Goal: Task Accomplishment & Management: Complete application form

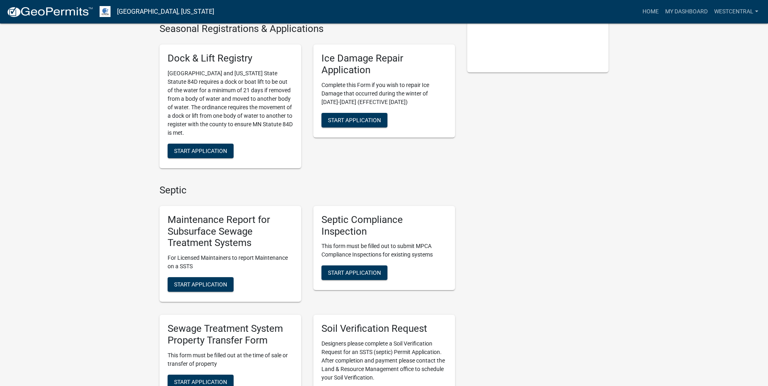
scroll to position [243, 0]
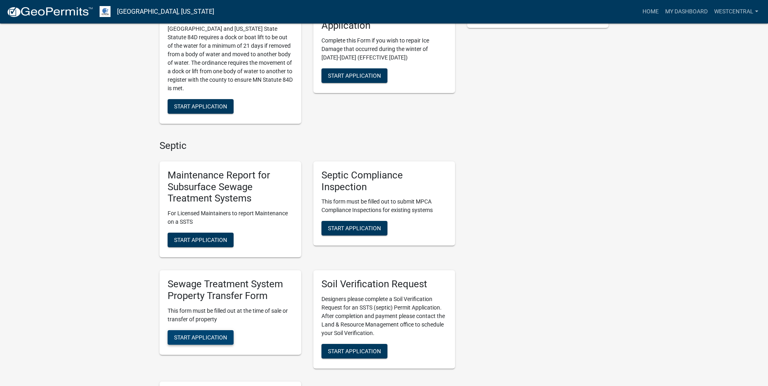
click at [201, 338] on span "Start Application" at bounding box center [200, 337] width 53 height 6
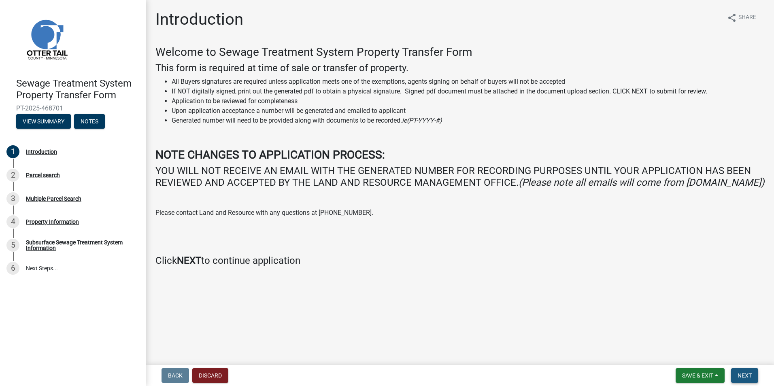
drag, startPoint x: 751, startPoint y: 373, endPoint x: 746, endPoint y: 374, distance: 4.5
click at [751, 374] on span "Next" at bounding box center [745, 376] width 14 height 6
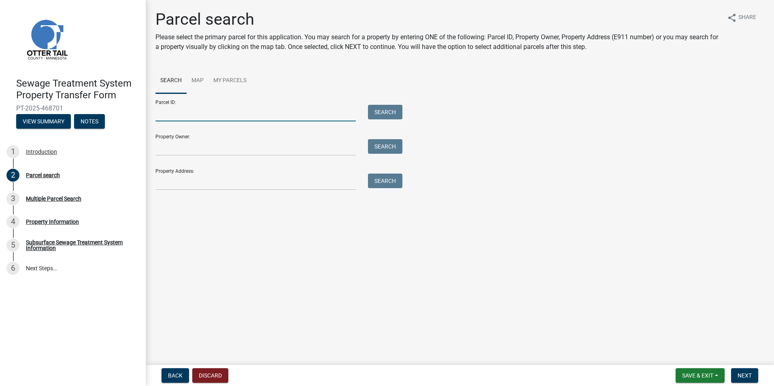
drag, startPoint x: 200, startPoint y: 117, endPoint x: 215, endPoint y: 114, distance: 15.3
click at [200, 117] on input "Parcel ID:" at bounding box center [255, 113] width 200 height 17
type input "41000130096000"
click at [388, 109] on button "Search" at bounding box center [385, 112] width 34 height 15
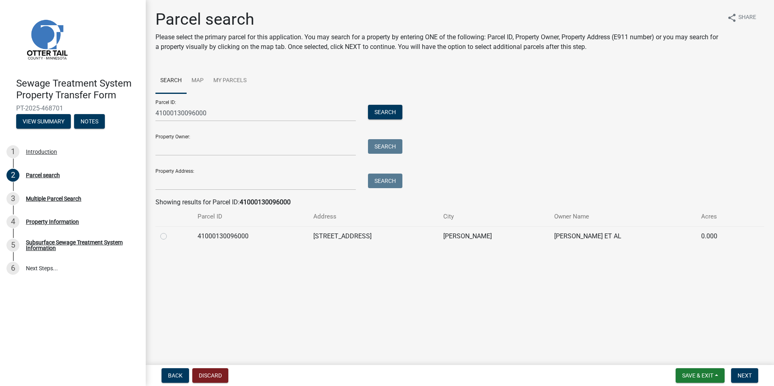
drag, startPoint x: 163, startPoint y: 236, endPoint x: 385, endPoint y: 300, distance: 230.7
click at [170, 232] on label at bounding box center [170, 232] width 0 height 0
click at [170, 236] on input "radio" at bounding box center [172, 234] width 5 height 5
radio input "true"
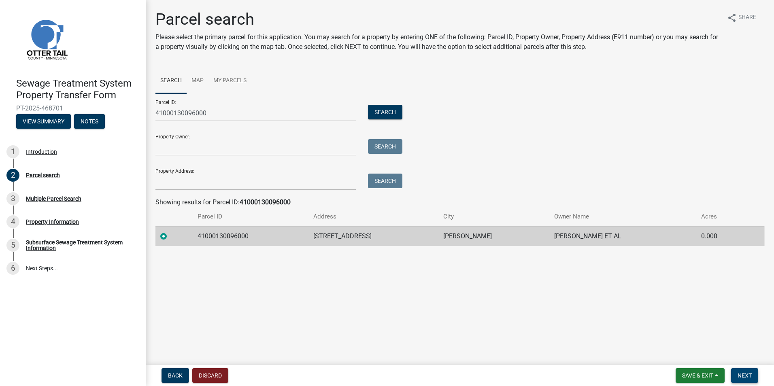
click at [745, 375] on span "Next" at bounding box center [745, 376] width 14 height 6
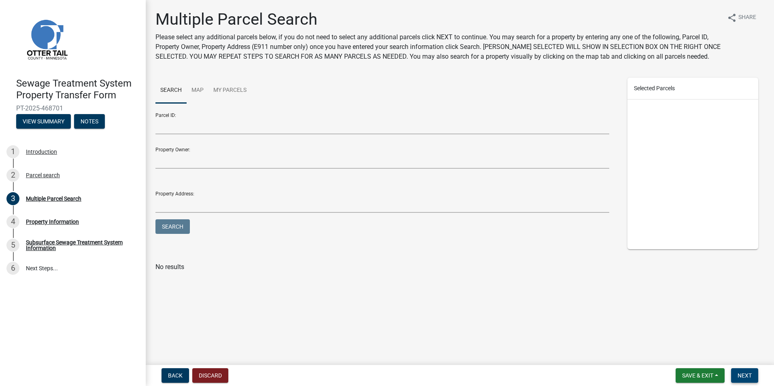
click at [740, 374] on span "Next" at bounding box center [745, 376] width 14 height 6
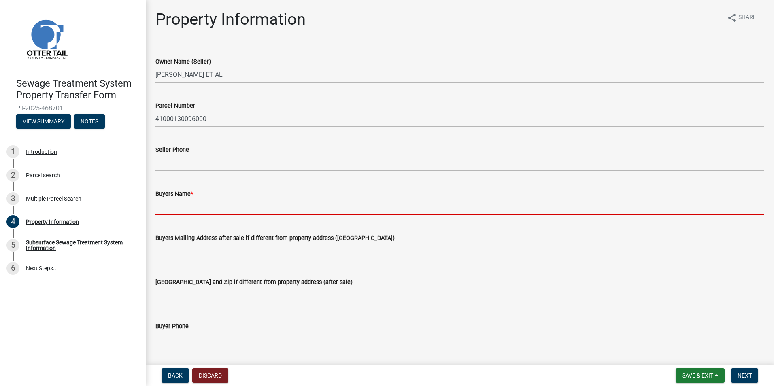
click at [171, 207] on input "Buyers Name *" at bounding box center [459, 207] width 609 height 17
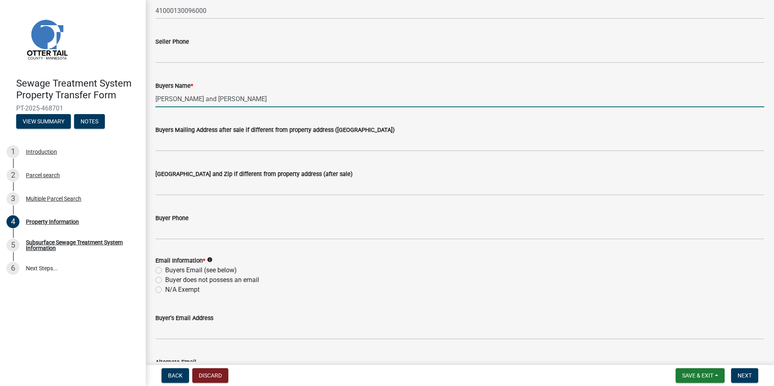
scroll to position [121, 0]
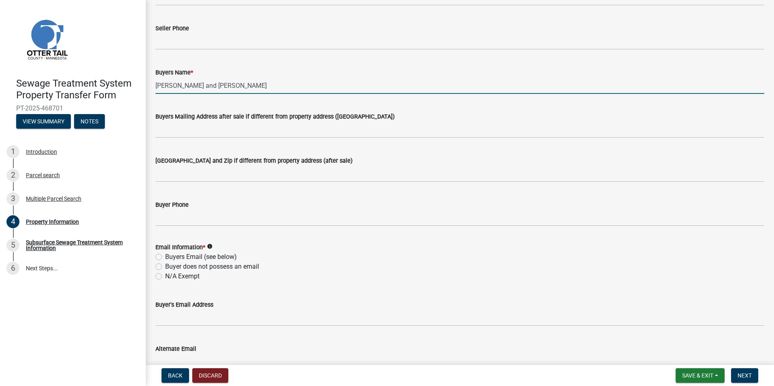
type input "[PERSON_NAME] and [PERSON_NAME]"
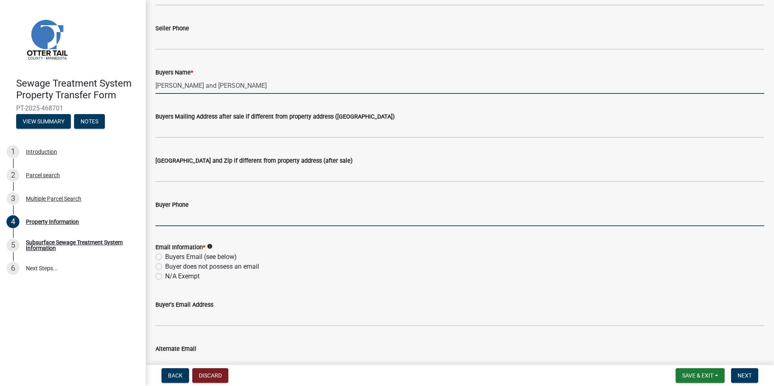
click at [164, 224] on input "Buyer Phone" at bounding box center [459, 218] width 609 height 17
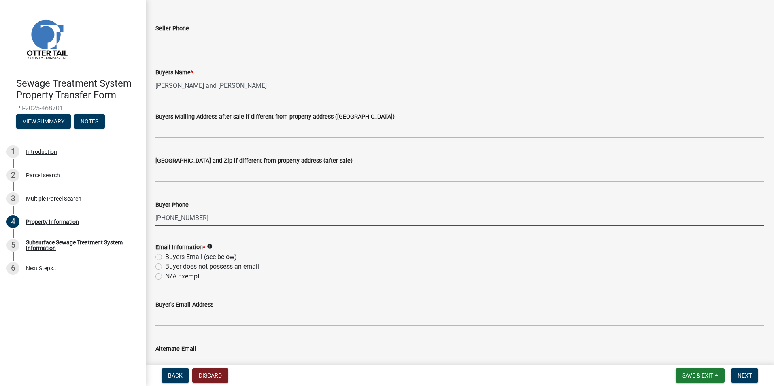
type input "[PHONE_NUMBER]"
drag, startPoint x: 156, startPoint y: 257, endPoint x: 187, endPoint y: 288, distance: 43.8
click at [165, 259] on label "Buyers Email (see below)" at bounding box center [201, 257] width 72 height 10
click at [165, 258] on input "Buyers Email (see below)" at bounding box center [167, 254] width 5 height 5
radio input "true"
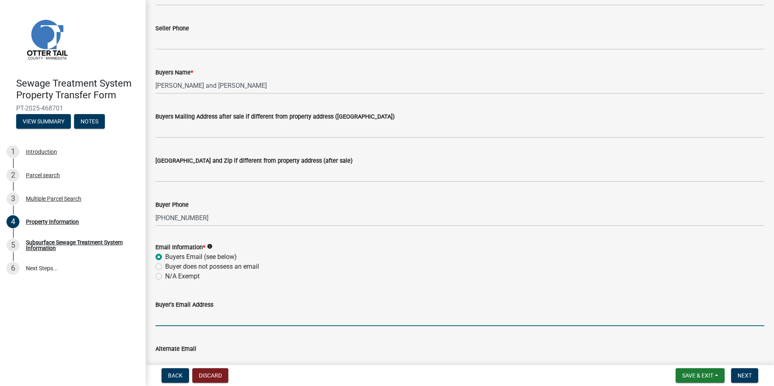
click at [166, 321] on input "Buyer's Email Address" at bounding box center [459, 318] width 609 height 17
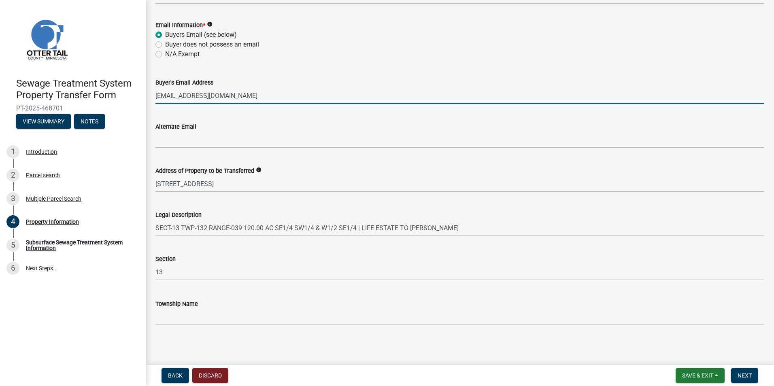
scroll to position [345, 0]
type input "[EMAIL_ADDRESS][DOMAIN_NAME]"
click at [744, 377] on span "Next" at bounding box center [745, 376] width 14 height 6
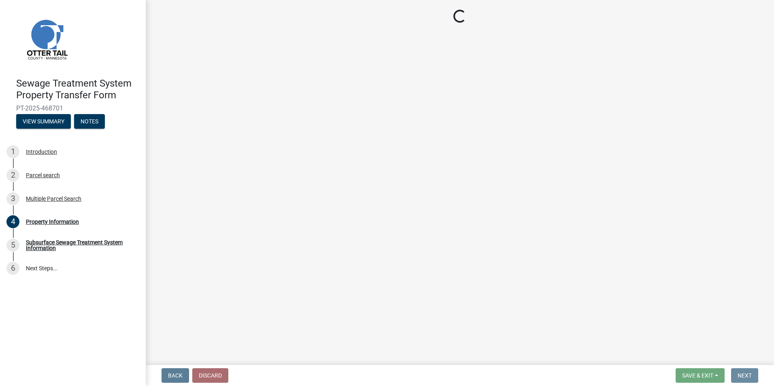
scroll to position [0, 0]
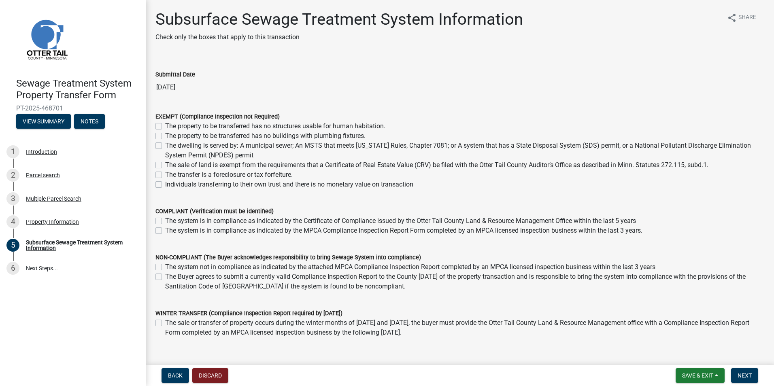
click at [221, 100] on wm-data-entity-input "Submittal Date [DATE]" at bounding box center [459, 80] width 609 height 44
click at [165, 231] on label "The system is in compliance as indicated by the MPCA Compliance Inspection Repo…" at bounding box center [403, 231] width 477 height 10
click at [165, 231] on input "The system is in compliance as indicated by the MPCA Compliance Inspection Repo…" at bounding box center [167, 228] width 5 height 5
checkbox input "true"
checkbox input "false"
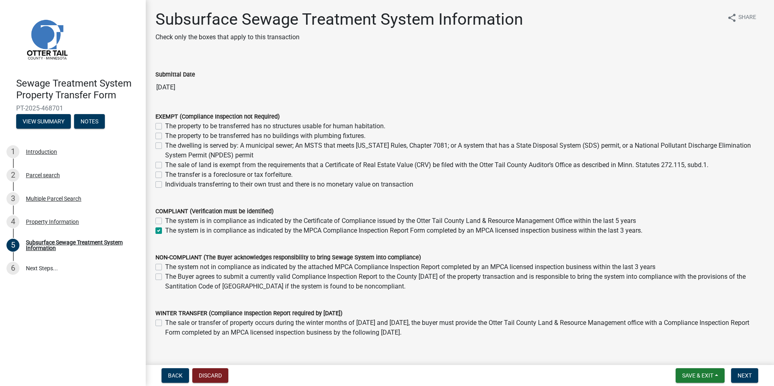
checkbox input "true"
click at [744, 375] on span "Next" at bounding box center [745, 376] width 14 height 6
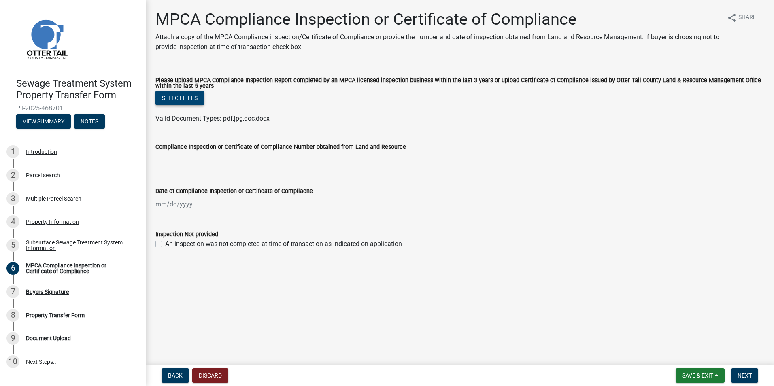
click at [187, 100] on button "Select files" at bounding box center [179, 98] width 49 height 15
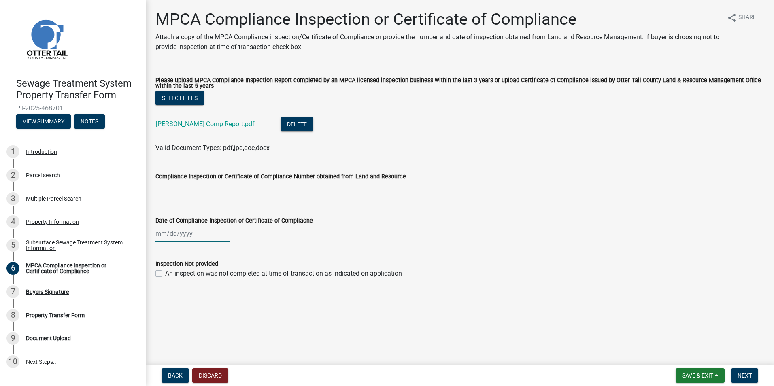
click at [162, 236] on div at bounding box center [192, 234] width 74 height 17
select select "8"
select select "2025"
click at [163, 254] on button "Previous month" at bounding box center [164, 251] width 10 height 13
select select "7"
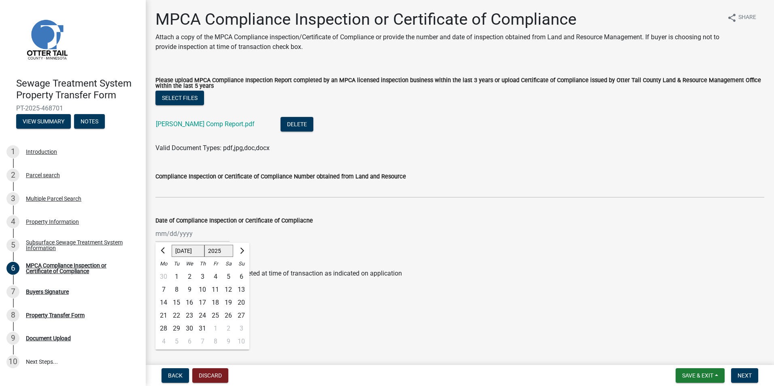
click at [217, 303] on div "18" at bounding box center [215, 302] width 13 height 13
type input "[DATE]"
click at [747, 373] on span "Next" at bounding box center [745, 376] width 14 height 6
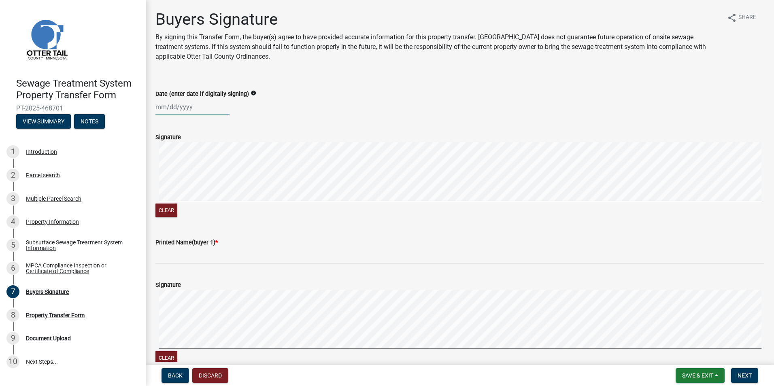
click at [163, 109] on div at bounding box center [192, 107] width 74 height 17
select select "8"
select select "2025"
click at [202, 200] on div "28" at bounding box center [202, 202] width 13 height 13
type input "[DATE]"
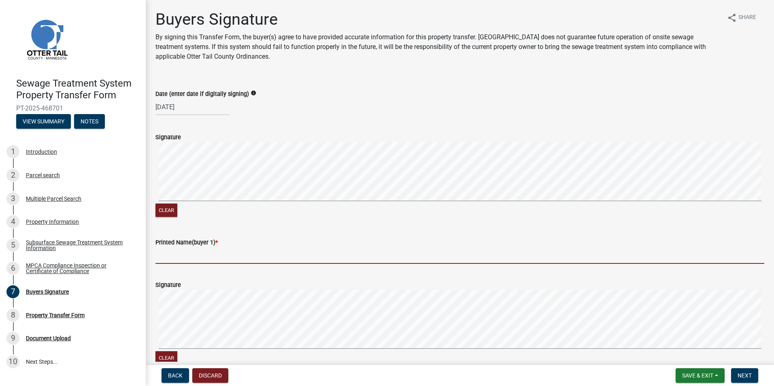
drag, startPoint x: 181, startPoint y: 254, endPoint x: 238, endPoint y: 261, distance: 58.3
click at [181, 254] on input "Printed Name(buyer 1) *" at bounding box center [459, 255] width 609 height 17
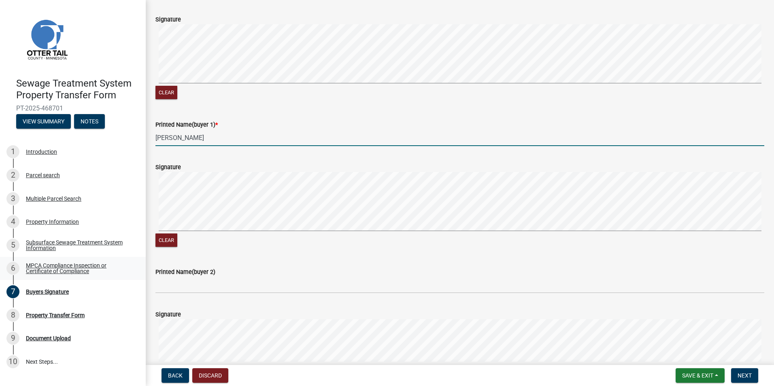
scroll to position [121, 0]
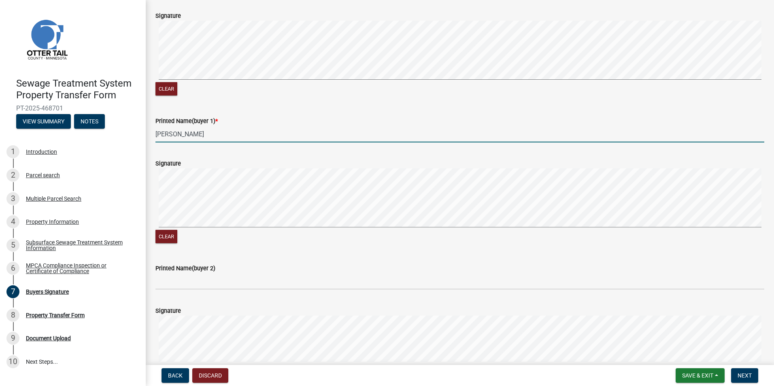
type input "[PERSON_NAME]"
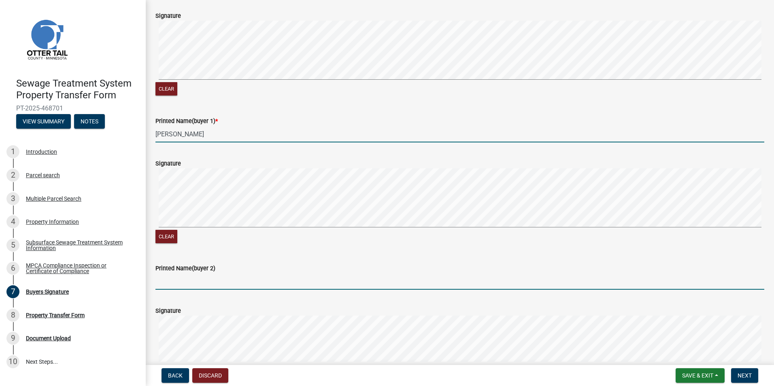
click at [168, 282] on input "Printed Name(buyer 2)" at bounding box center [459, 281] width 609 height 17
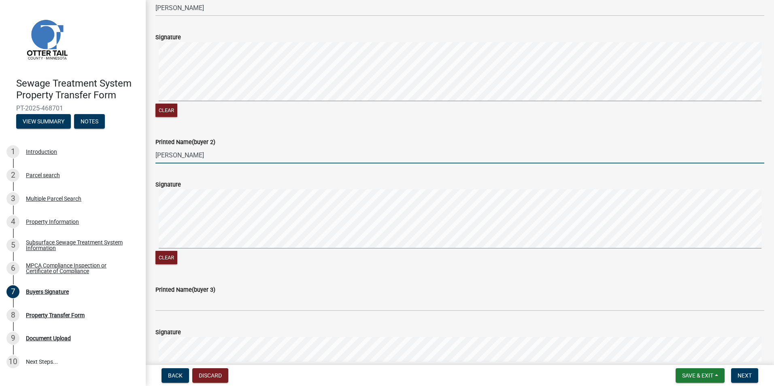
scroll to position [283, 0]
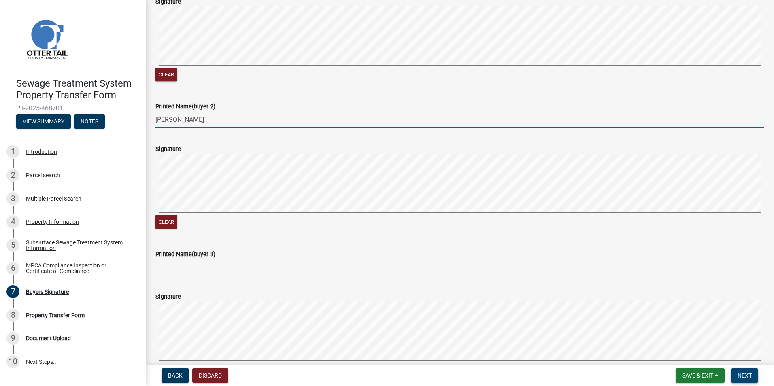
type input "[PERSON_NAME]"
click at [744, 378] on span "Next" at bounding box center [745, 376] width 14 height 6
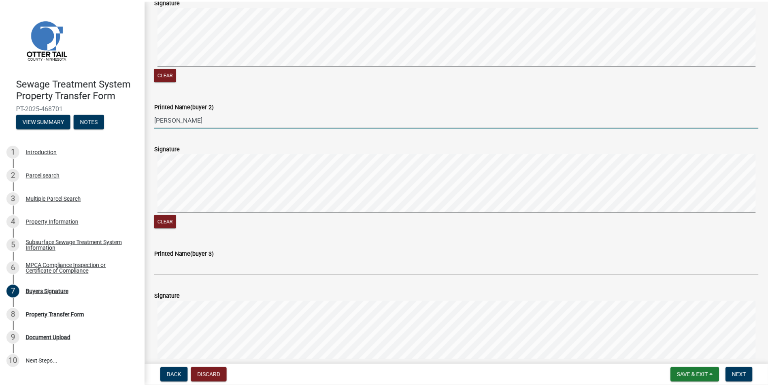
scroll to position [0, 0]
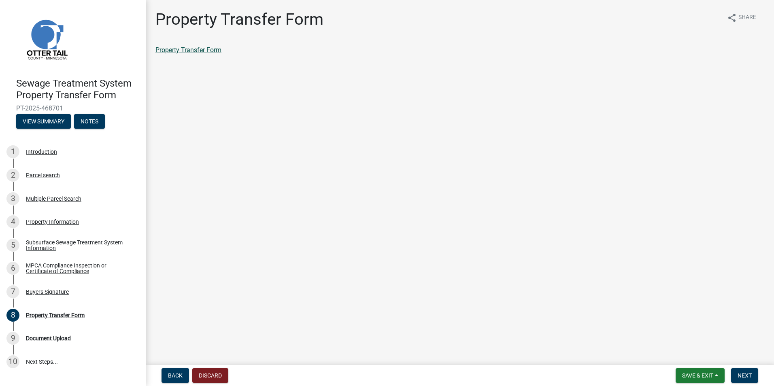
click at [191, 48] on link "Property Transfer Form" at bounding box center [188, 50] width 66 height 8
click at [742, 374] on span "Next" at bounding box center [745, 376] width 14 height 6
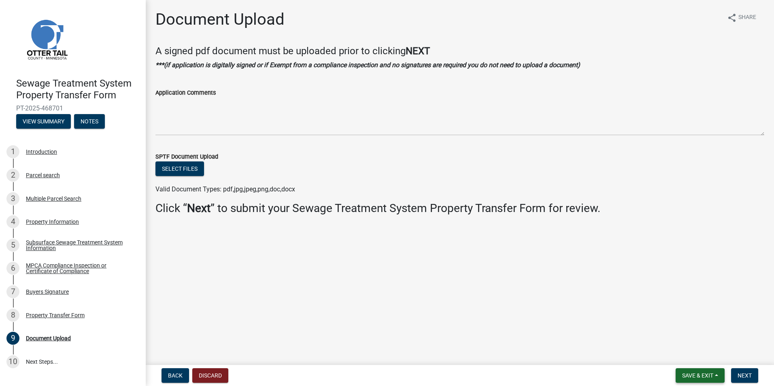
click at [702, 377] on span "Save & Exit" at bounding box center [697, 376] width 31 height 6
click at [697, 352] on button "Save & Exit" at bounding box center [692, 354] width 65 height 19
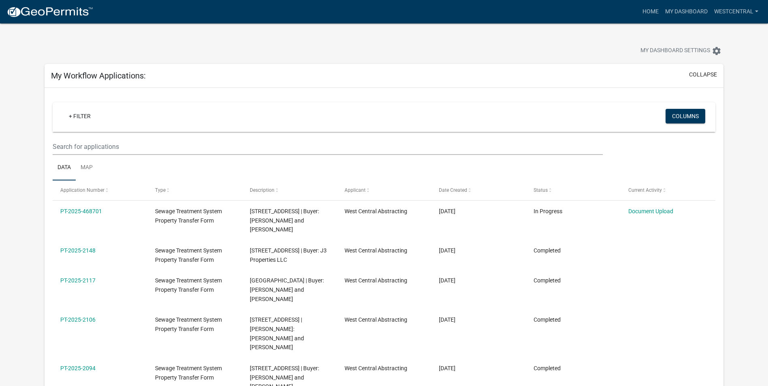
drag, startPoint x: 570, startPoint y: 134, endPoint x: 570, endPoint y: 124, distance: 10.9
click at [570, 128] on wm-filter-builder "+ Filter Columns" at bounding box center [384, 128] width 663 height 53
